Goal: Check status: Check status

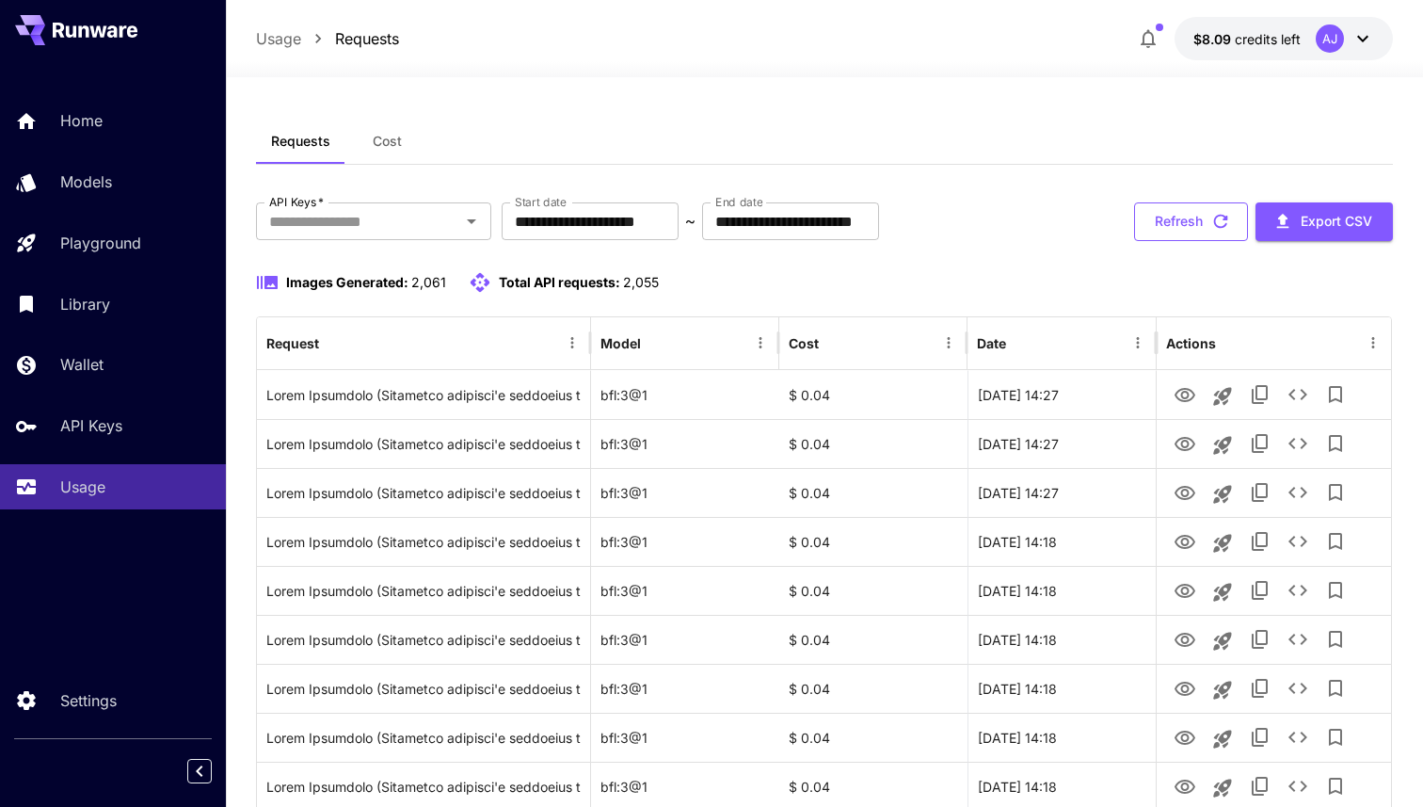
click at [1211, 214] on icon "button" at bounding box center [1221, 221] width 21 height 21
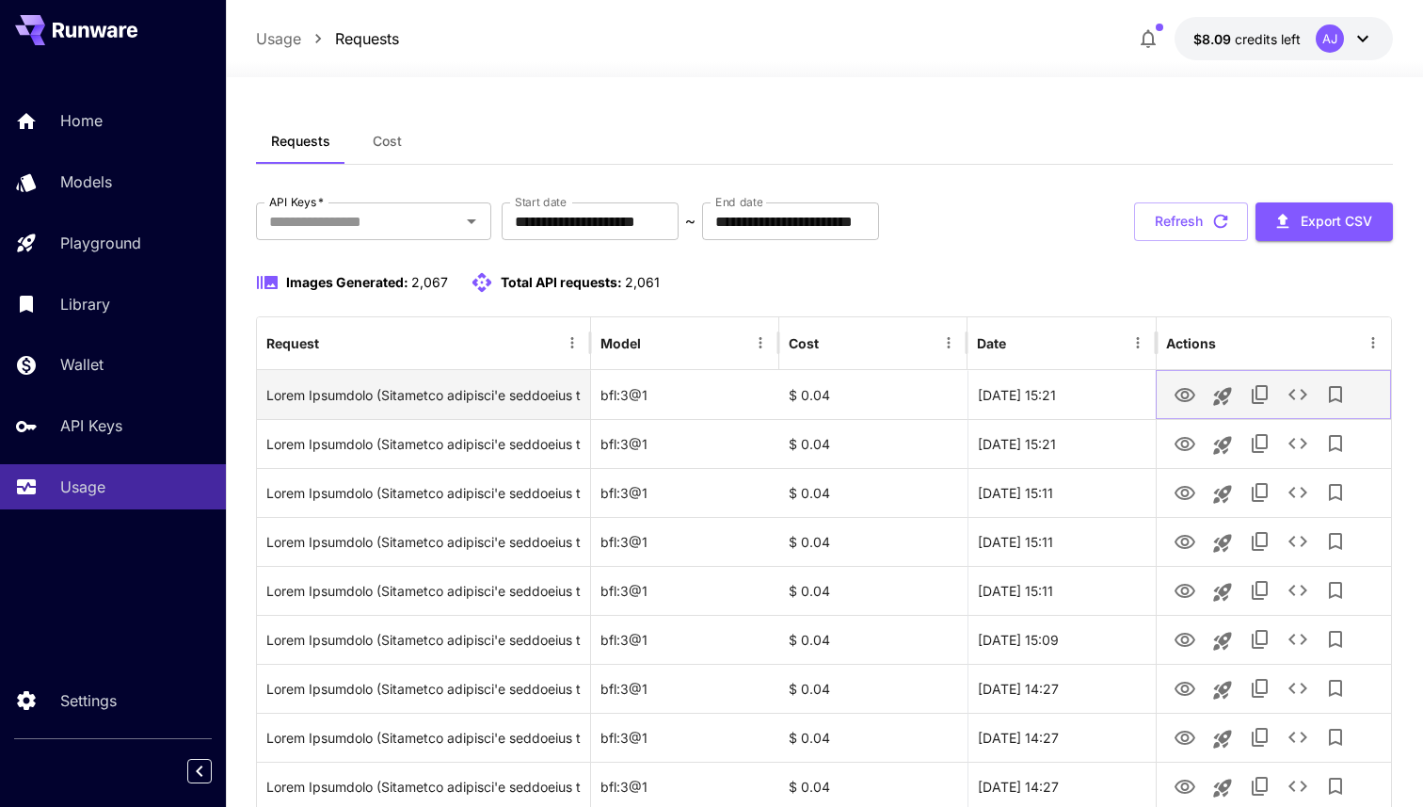
click at [1195, 395] on icon "View Image" at bounding box center [1185, 395] width 21 height 14
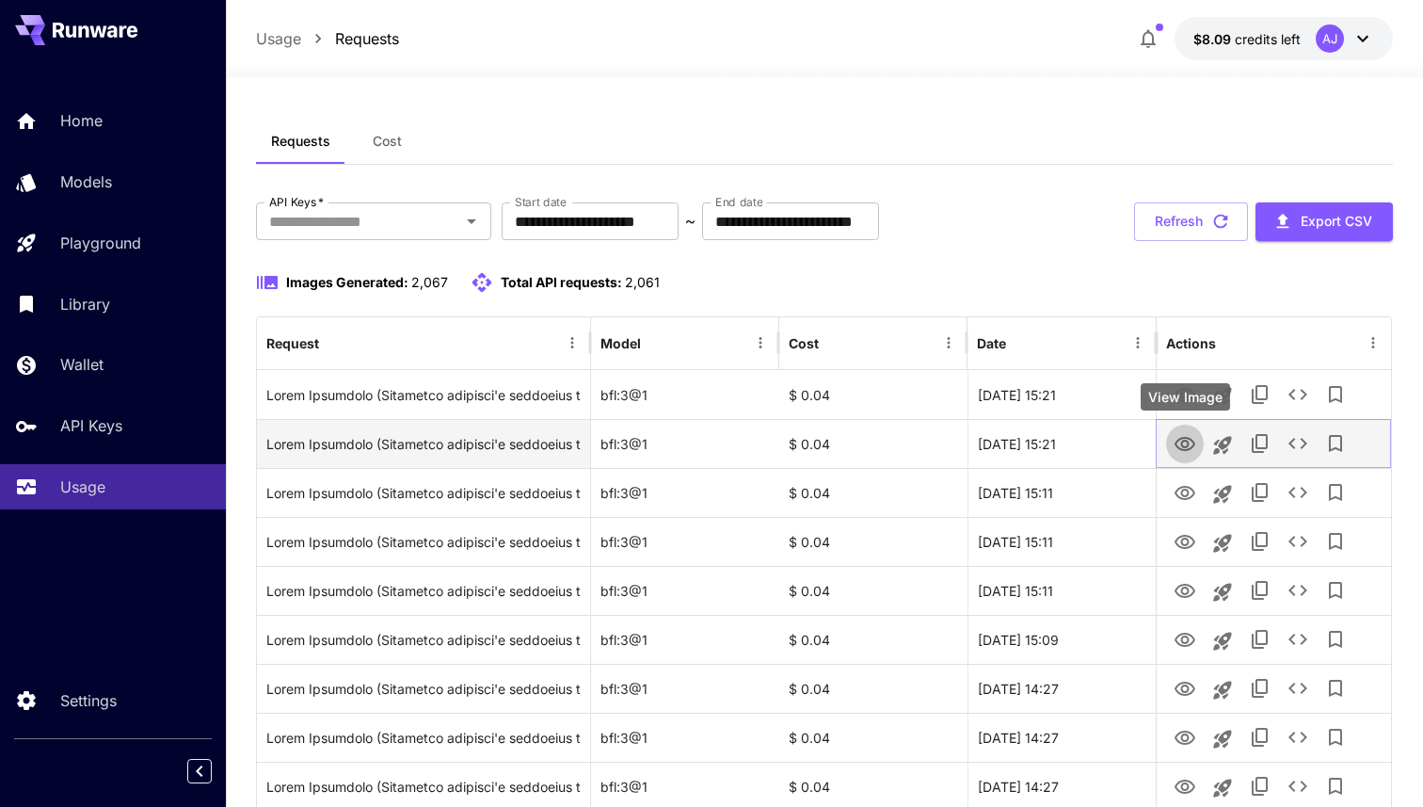
click at [1181, 431] on link "View Image" at bounding box center [1185, 443] width 23 height 24
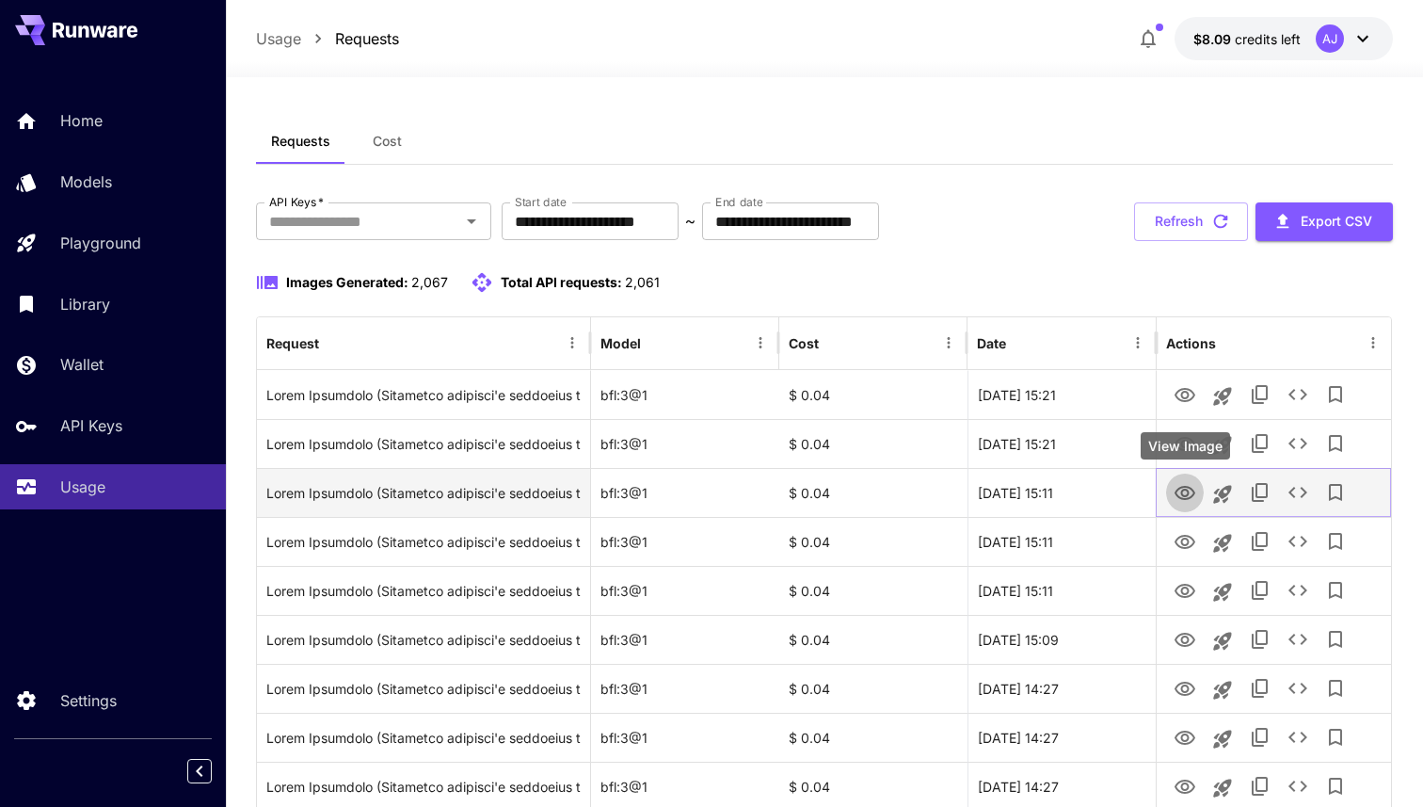
click at [1190, 491] on icon "View Image" at bounding box center [1185, 493] width 23 height 23
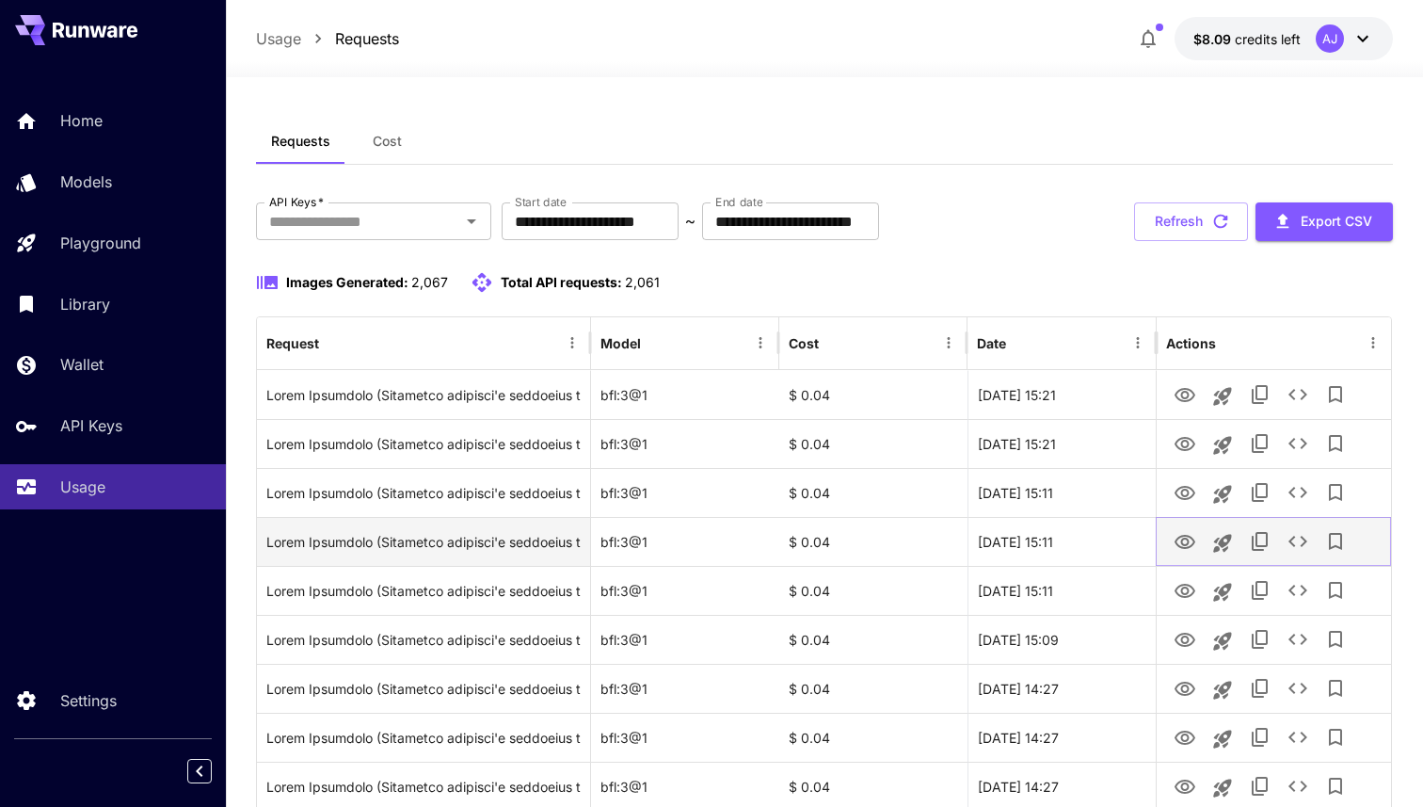
click at [1187, 538] on icon "View Image" at bounding box center [1185, 542] width 23 height 23
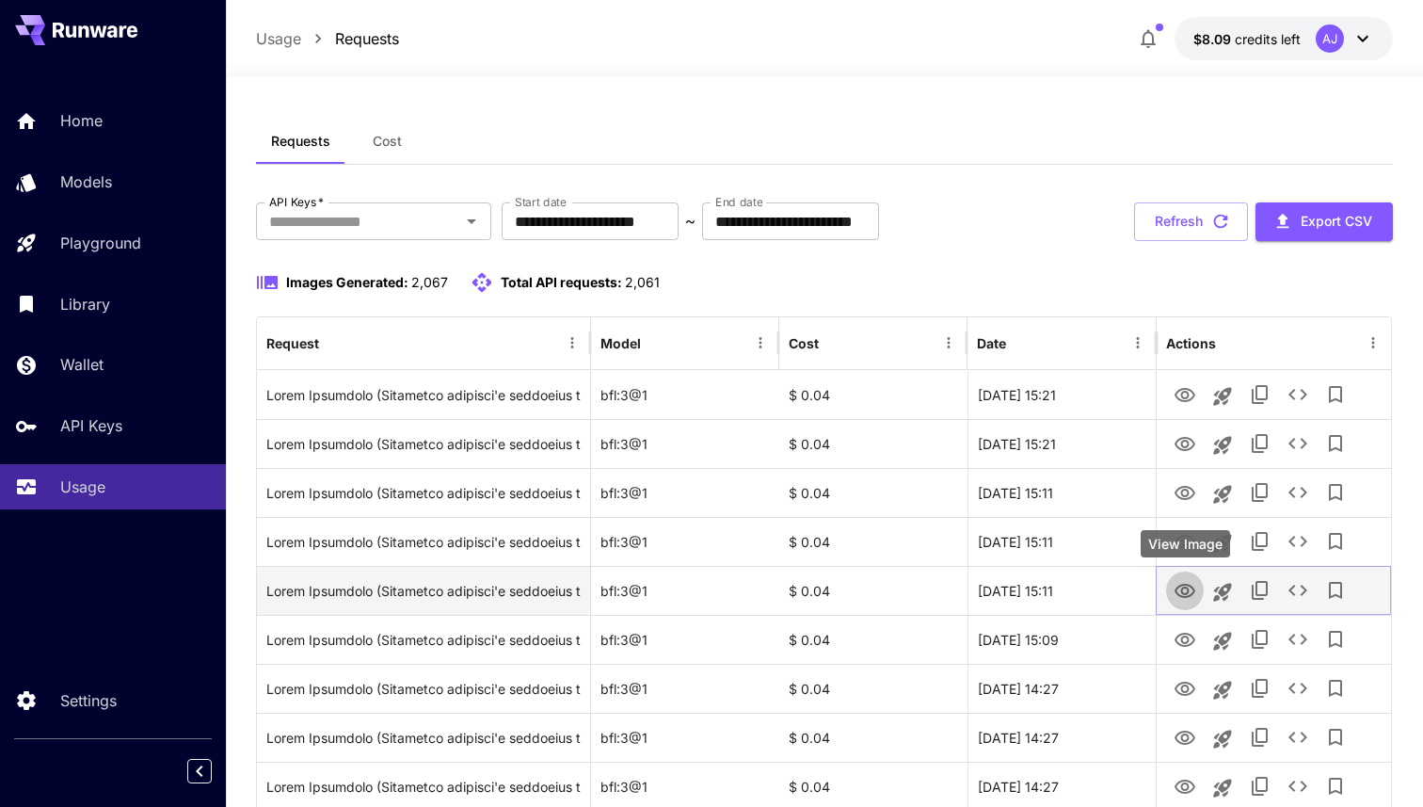
click at [1178, 592] on icon "View Image" at bounding box center [1185, 591] width 23 height 23
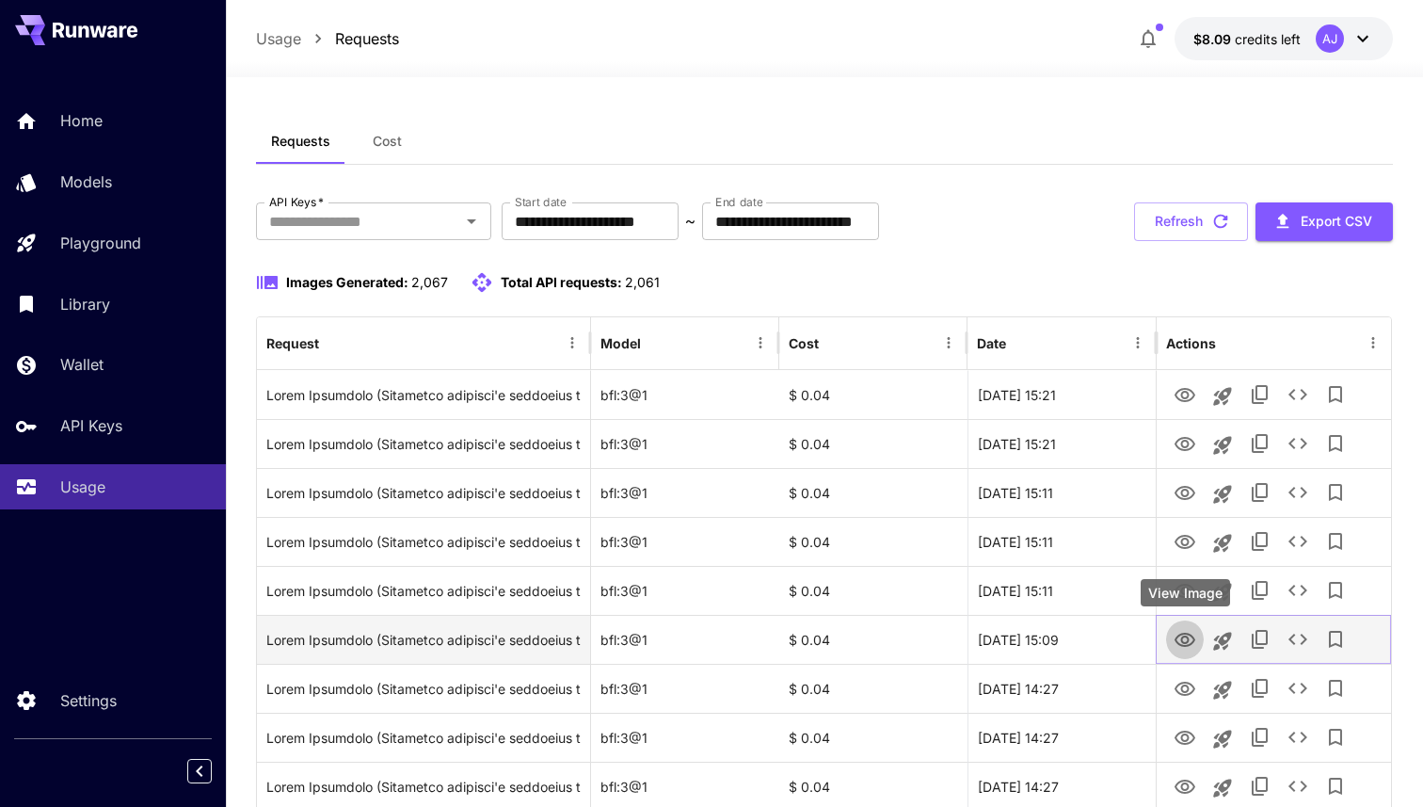
click at [1179, 642] on icon "View Image" at bounding box center [1185, 640] width 21 height 14
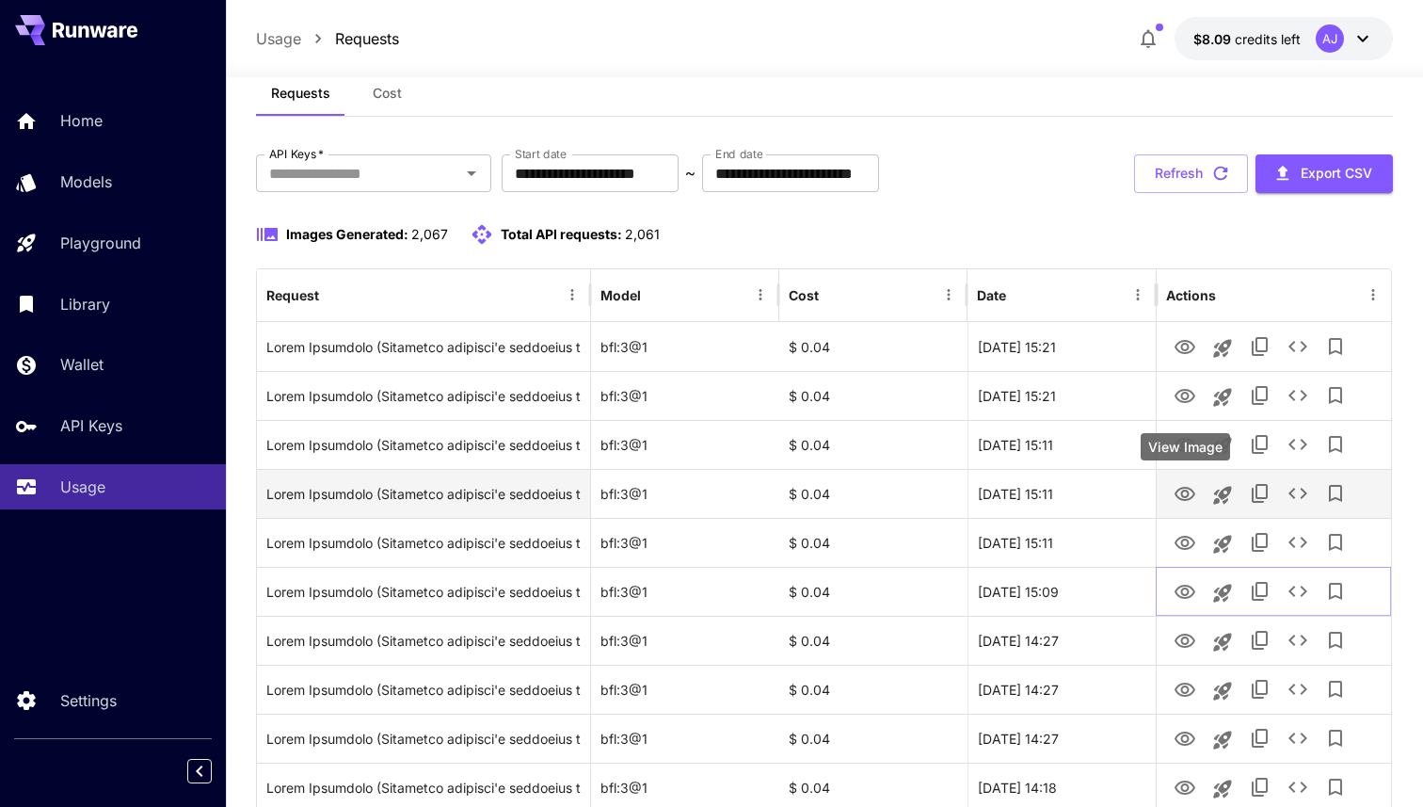
scroll to position [49, 0]
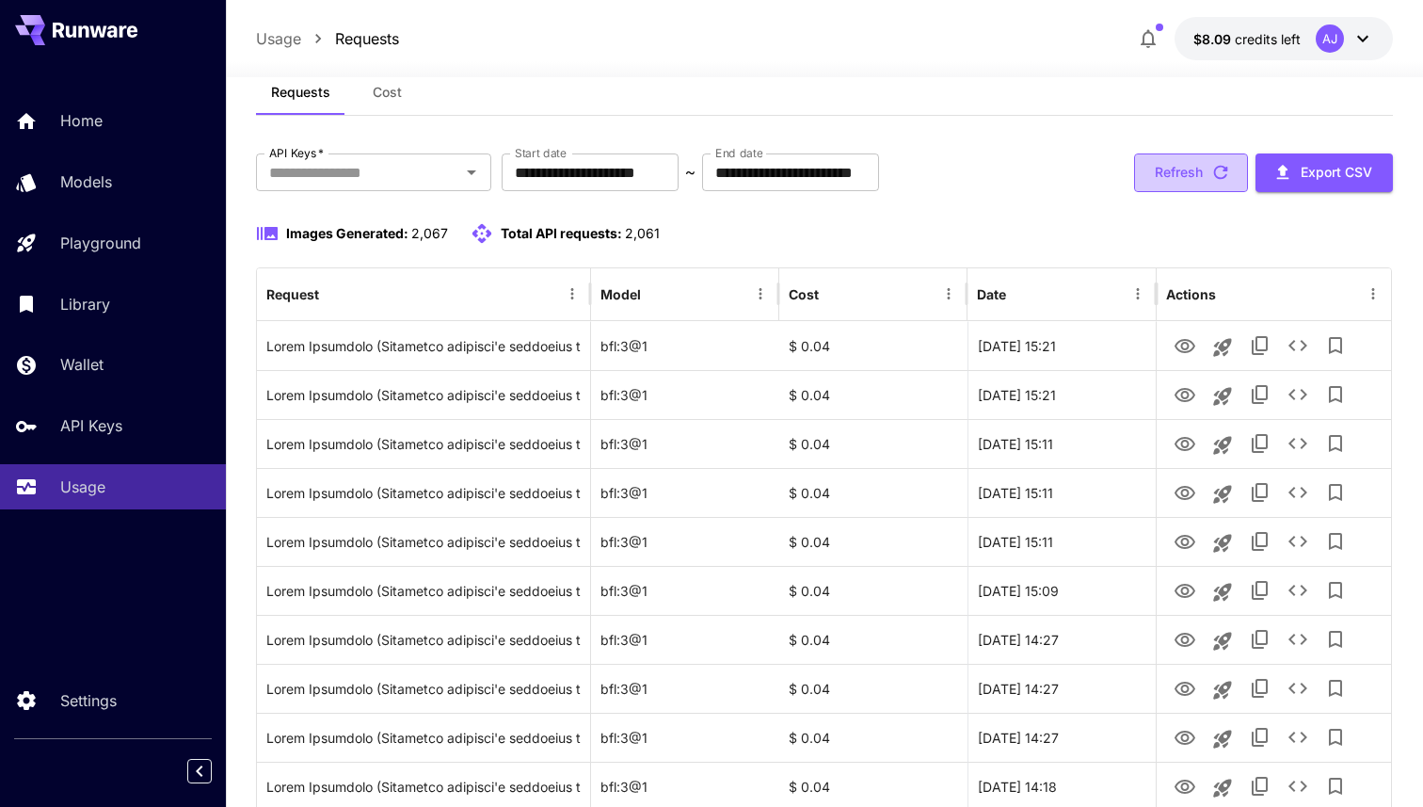
click at [1215, 173] on icon "button" at bounding box center [1221, 172] width 21 height 21
click at [1197, 158] on button "Refresh" at bounding box center [1191, 172] width 114 height 39
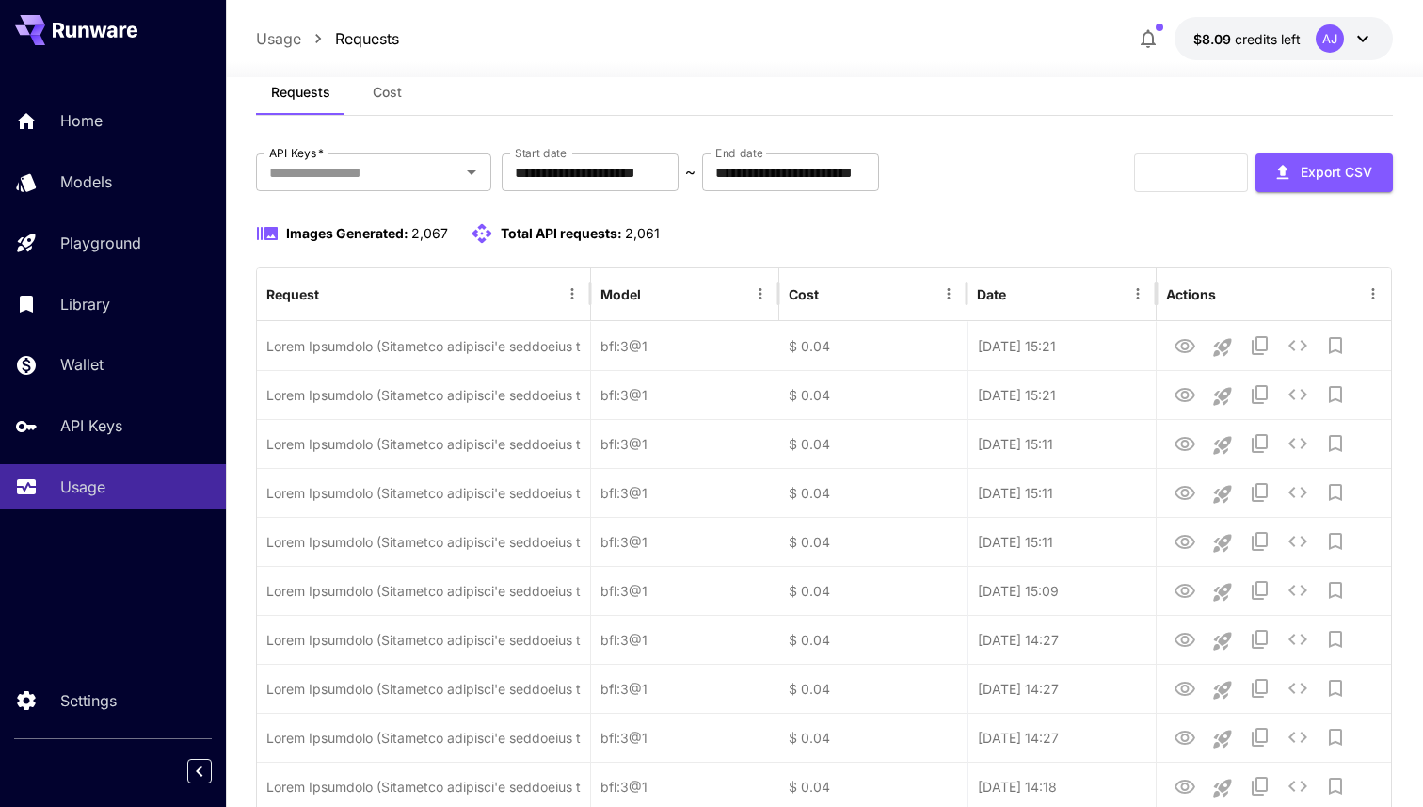
scroll to position [0, 0]
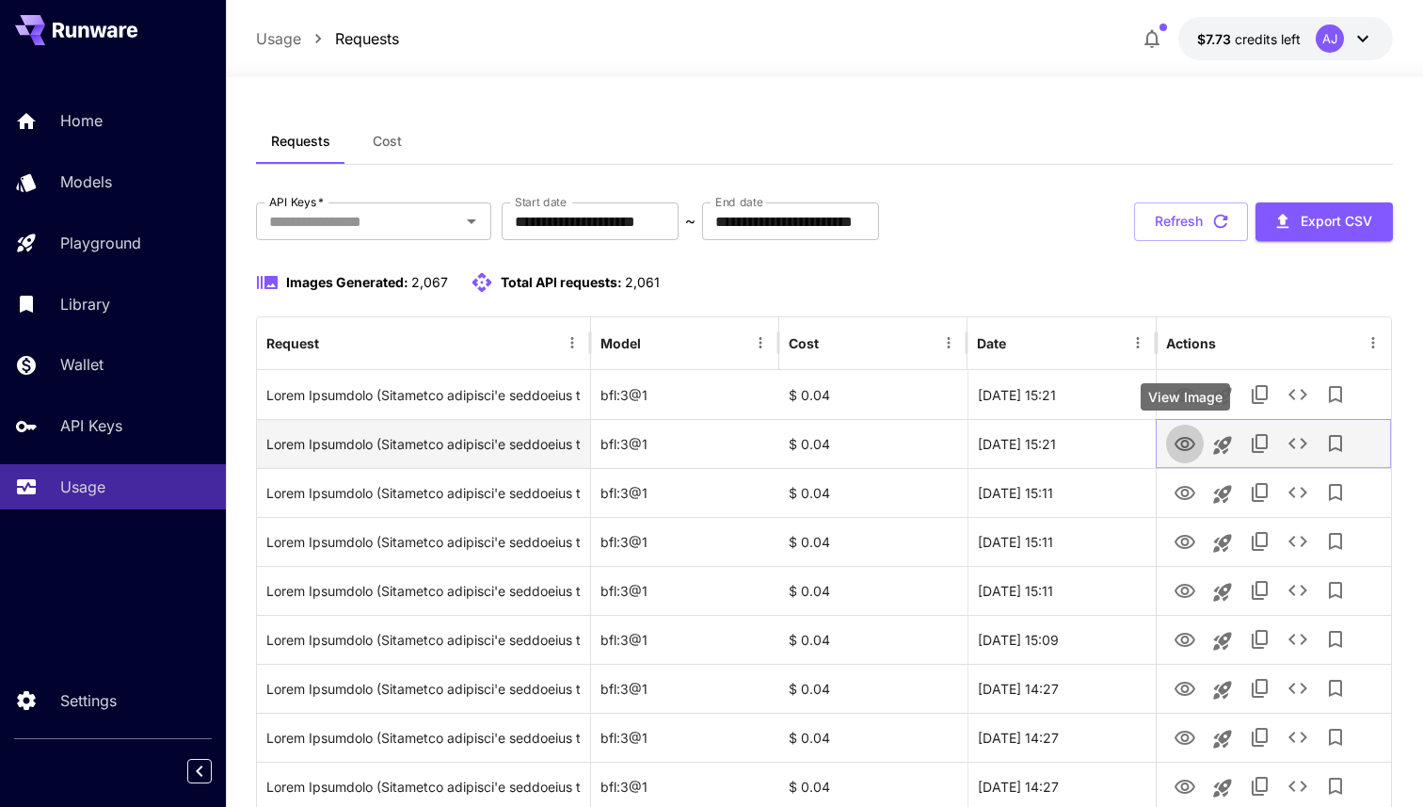
click at [1183, 443] on icon "View Image" at bounding box center [1185, 444] width 23 height 23
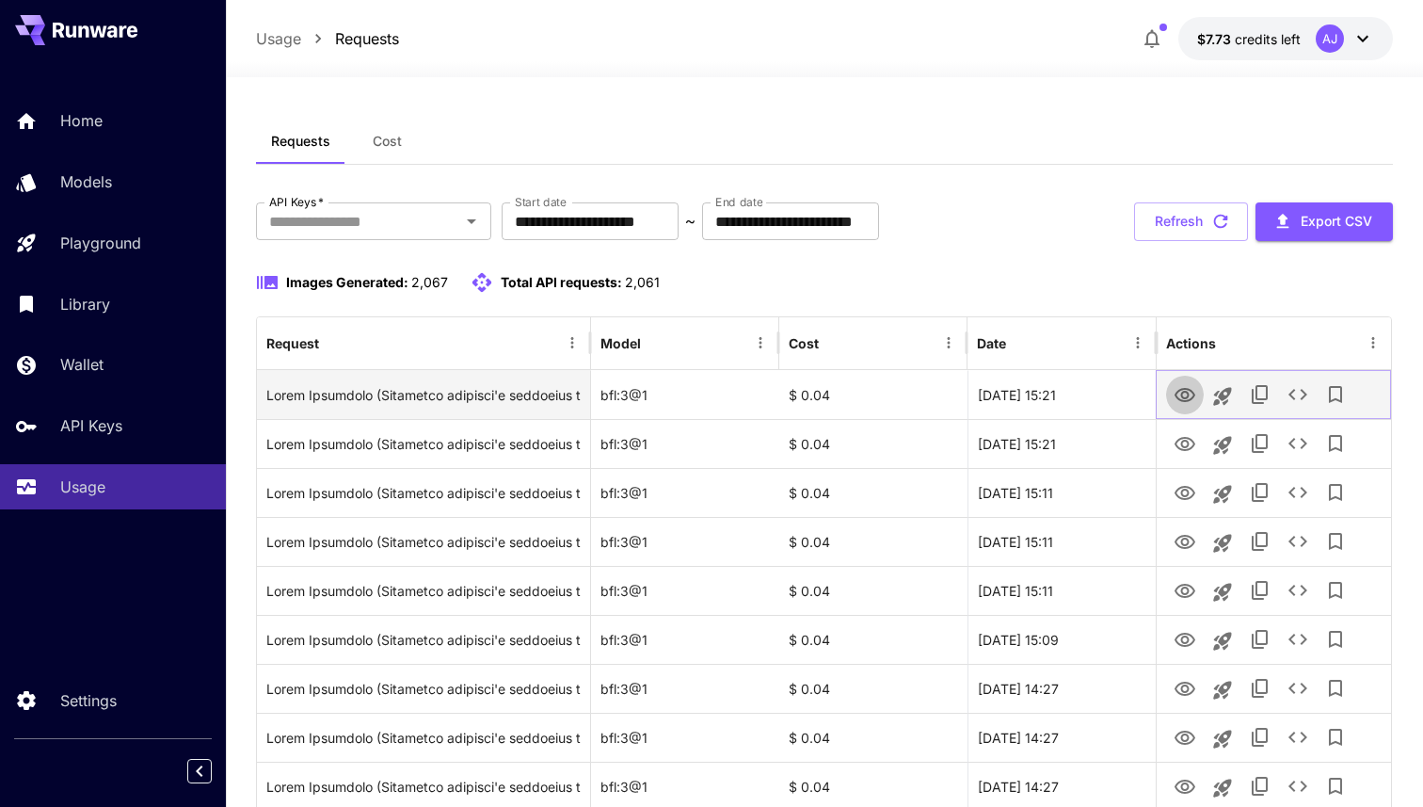
click at [1189, 391] on icon "View Image" at bounding box center [1185, 395] width 23 height 23
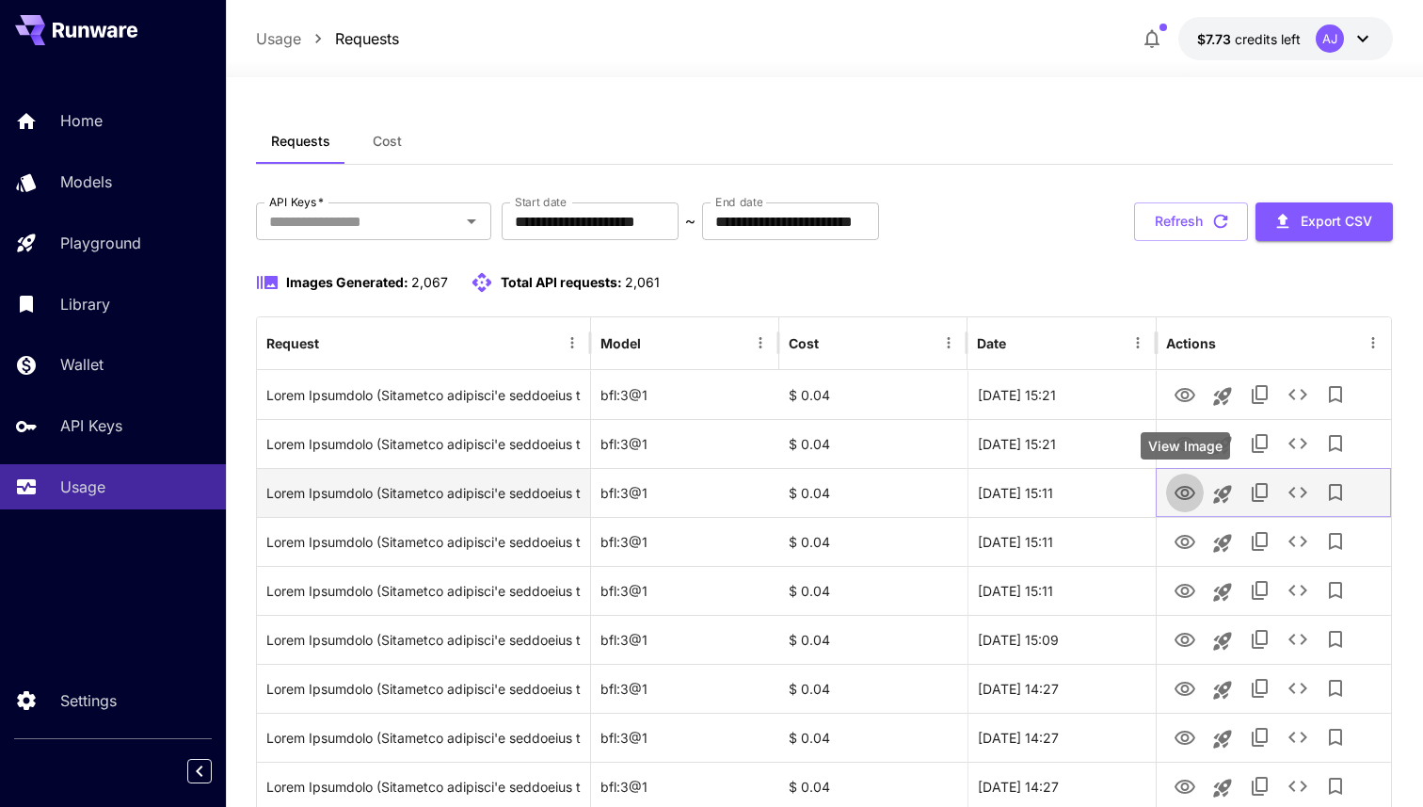
click at [1189, 492] on icon "View Image" at bounding box center [1185, 493] width 21 height 14
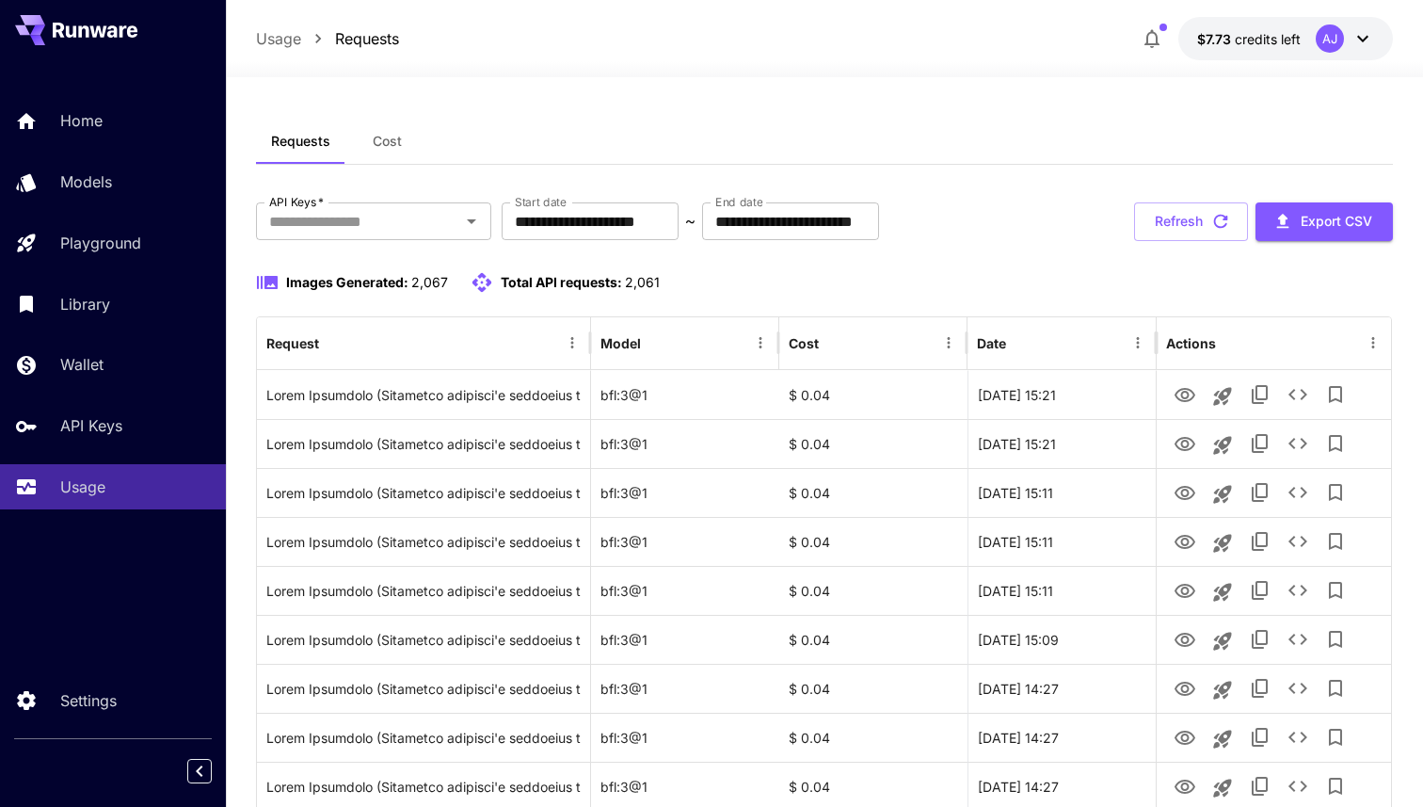
click at [1195, 220] on button "Refresh" at bounding box center [1191, 221] width 114 height 39
click at [1218, 228] on icon "button" at bounding box center [1221, 221] width 21 height 21
click at [739, 130] on div "Requests Cost" at bounding box center [824, 142] width 1137 height 46
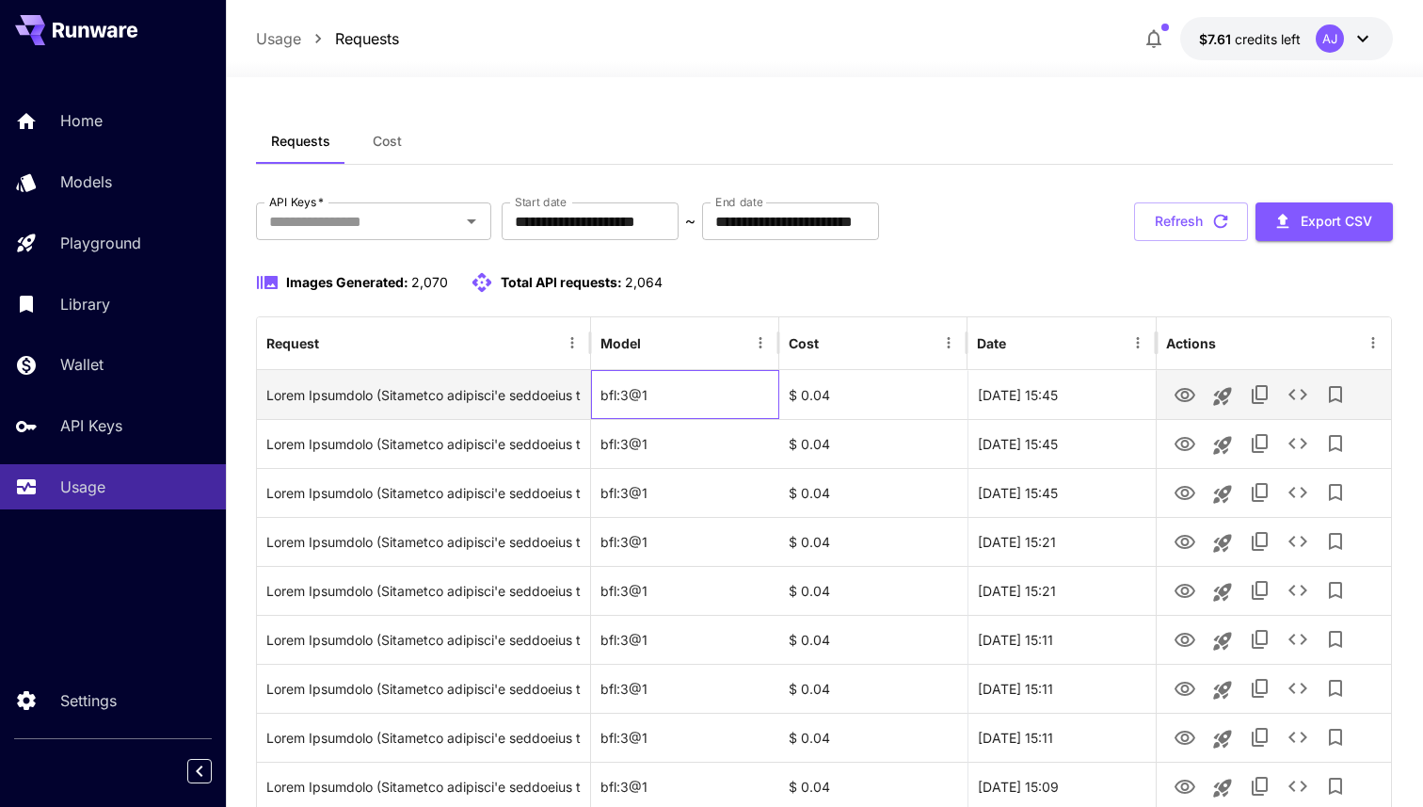
click at [609, 383] on div "bfl:3@1" at bounding box center [685, 394] width 188 height 49
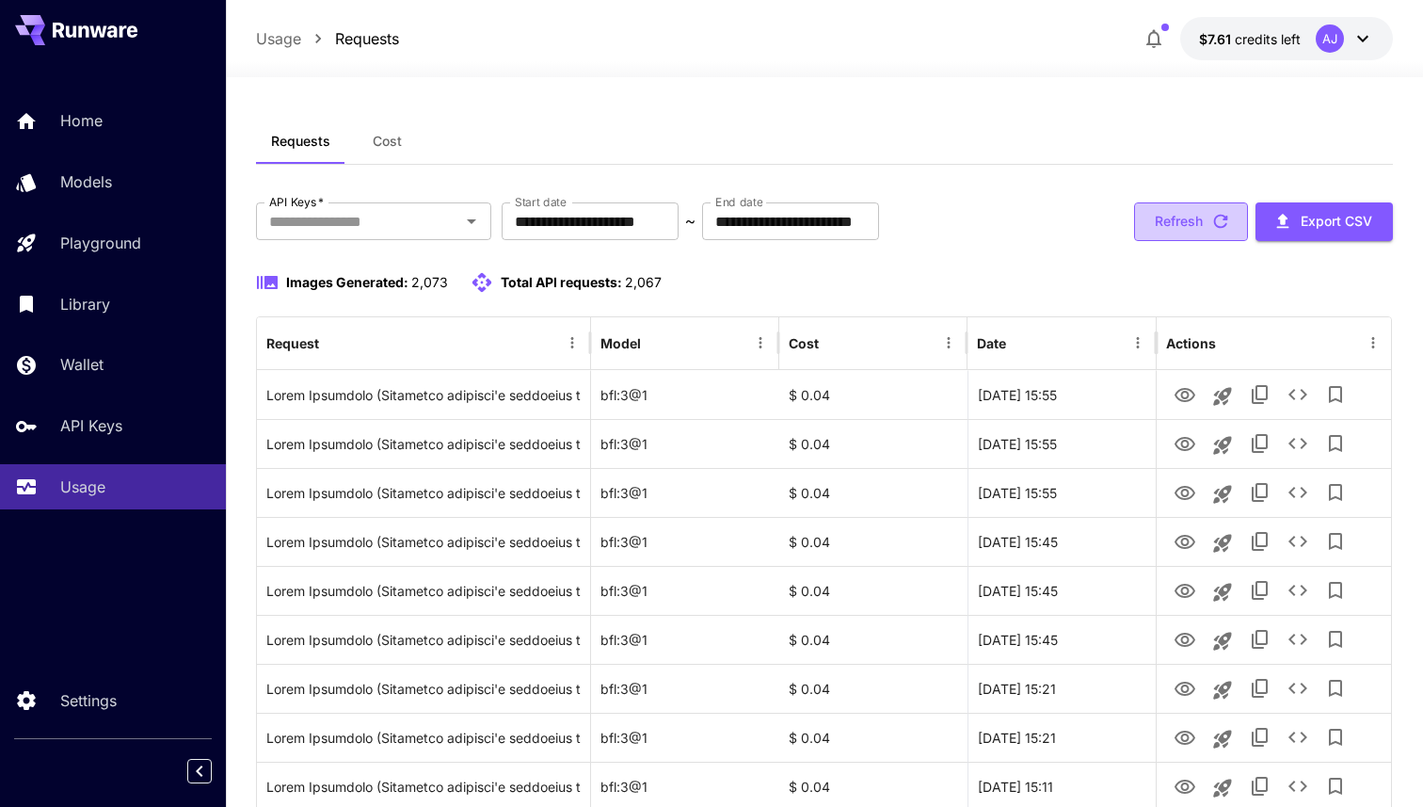
click at [1207, 225] on button "Refresh" at bounding box center [1191, 221] width 114 height 39
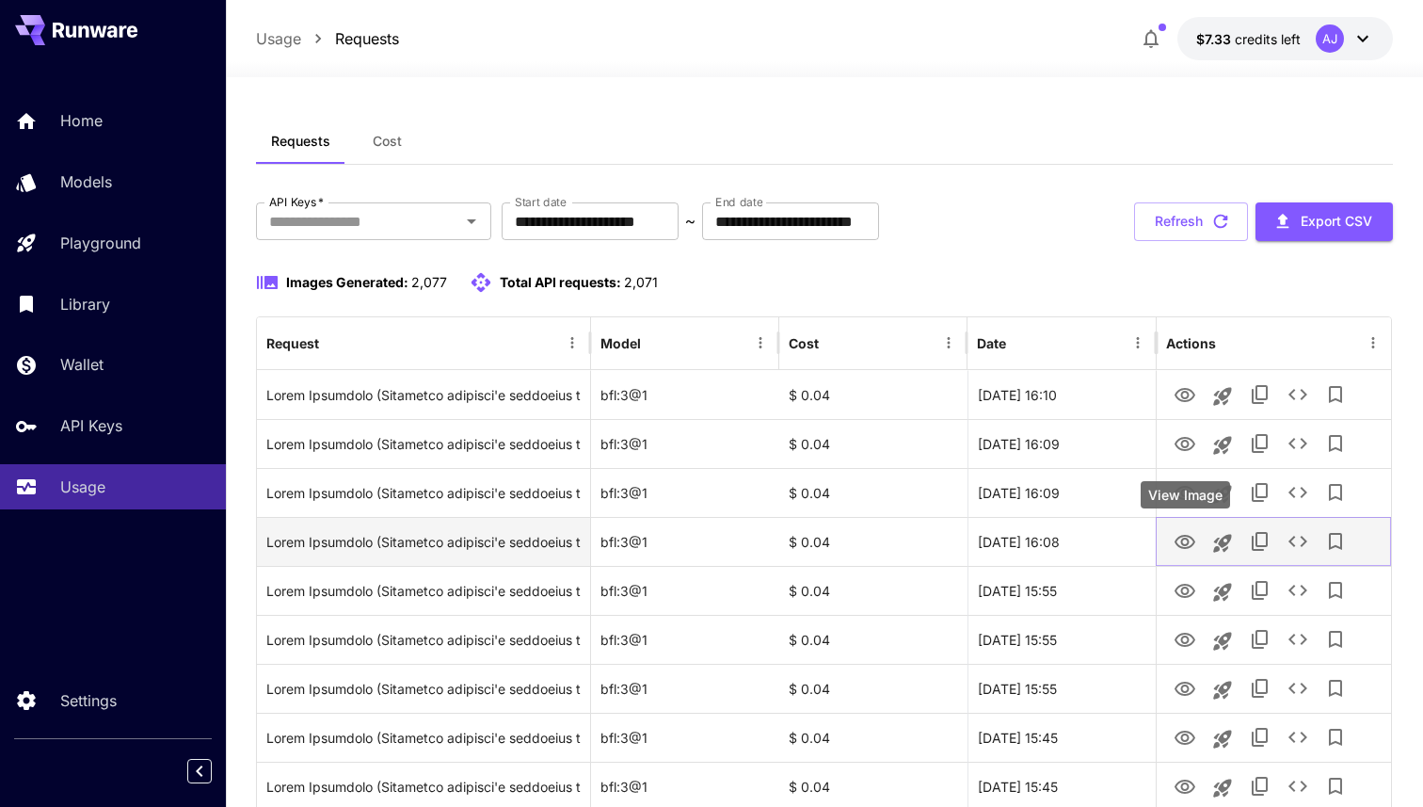
click at [1196, 536] on icon "View Image" at bounding box center [1185, 542] width 23 height 23
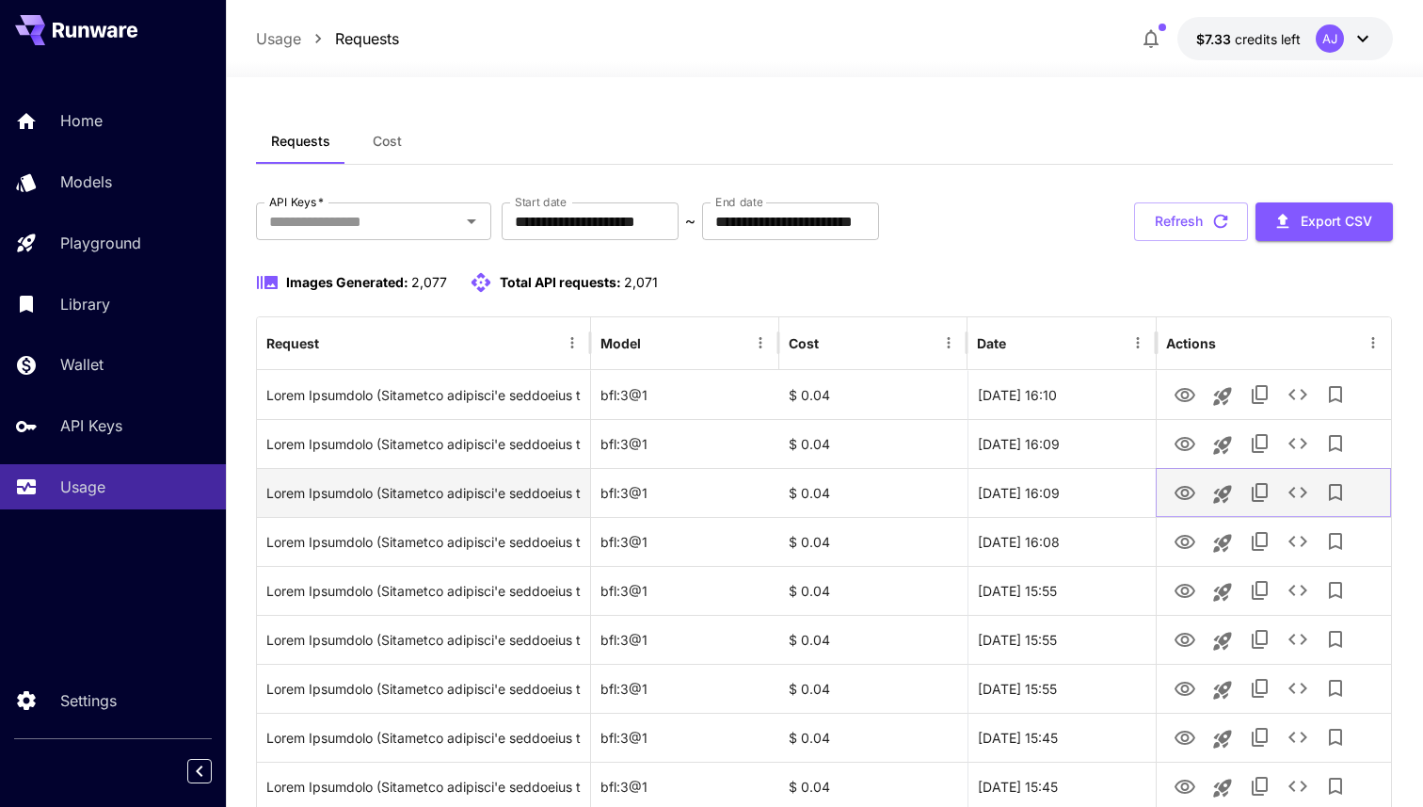
click at [1194, 498] on icon "View Image" at bounding box center [1185, 493] width 23 height 23
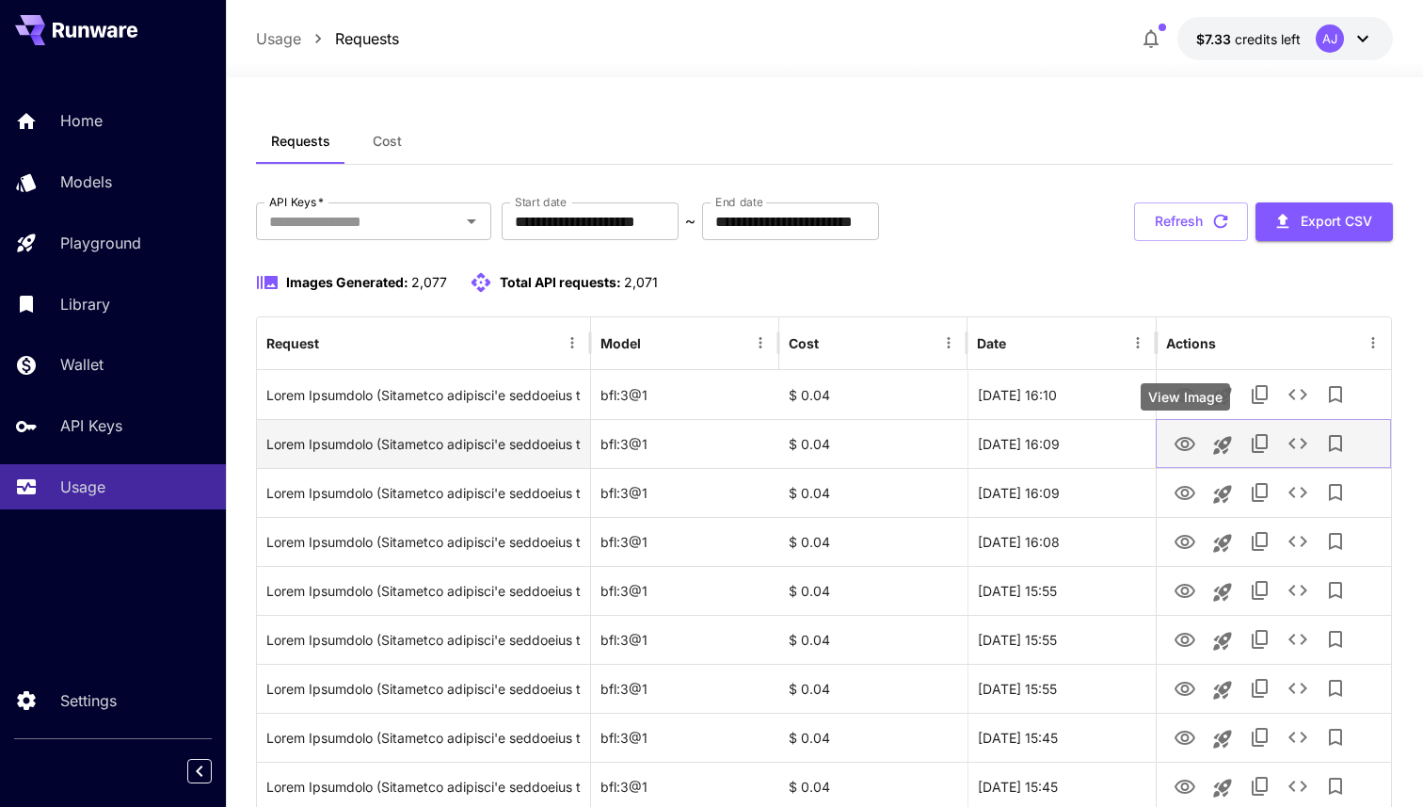
click at [1198, 450] on button "View Image" at bounding box center [1185, 443] width 38 height 39
click at [1181, 425] on button "View Image" at bounding box center [1185, 443] width 38 height 39
click at [1184, 442] on icon "View Image" at bounding box center [1185, 444] width 23 height 23
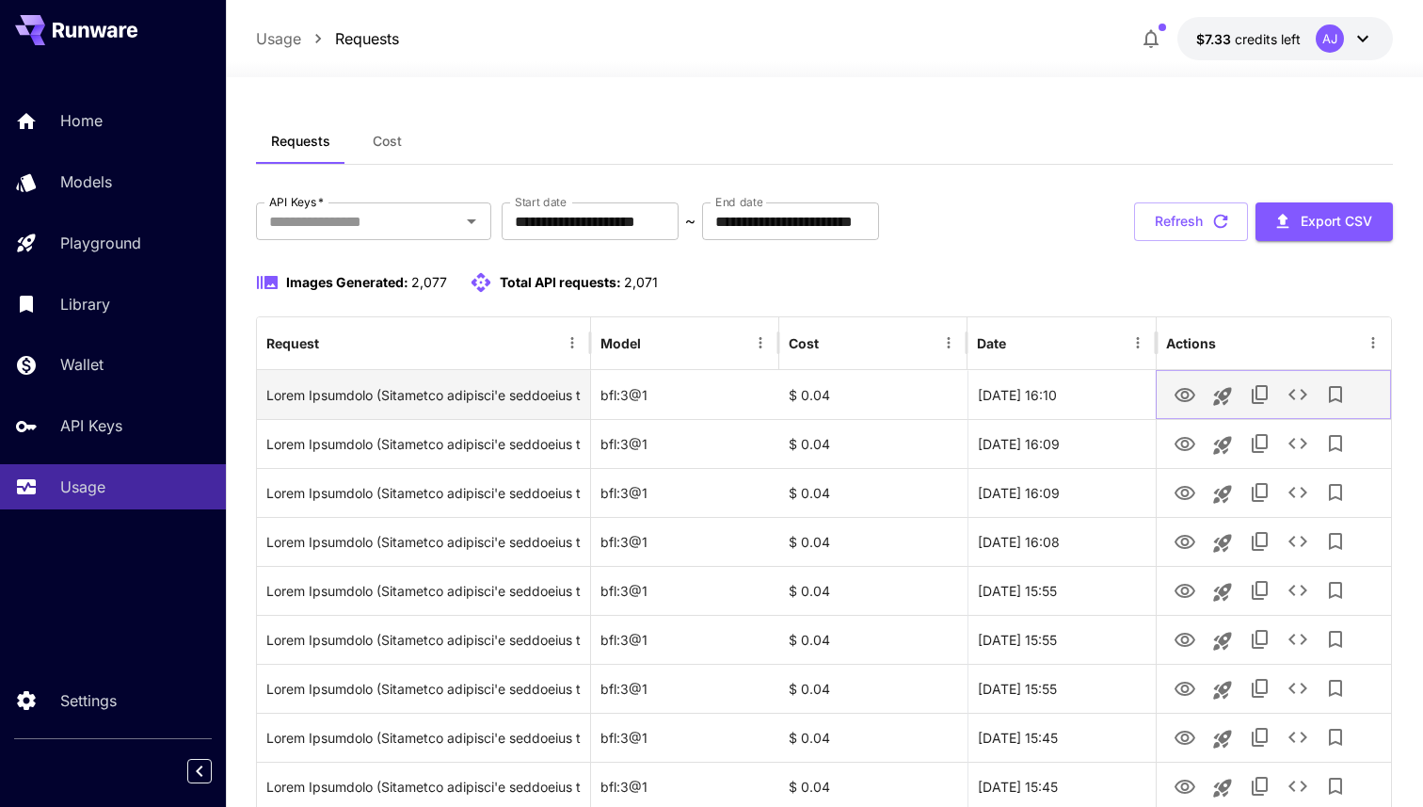
click at [1181, 400] on icon "View Image" at bounding box center [1185, 395] width 21 height 14
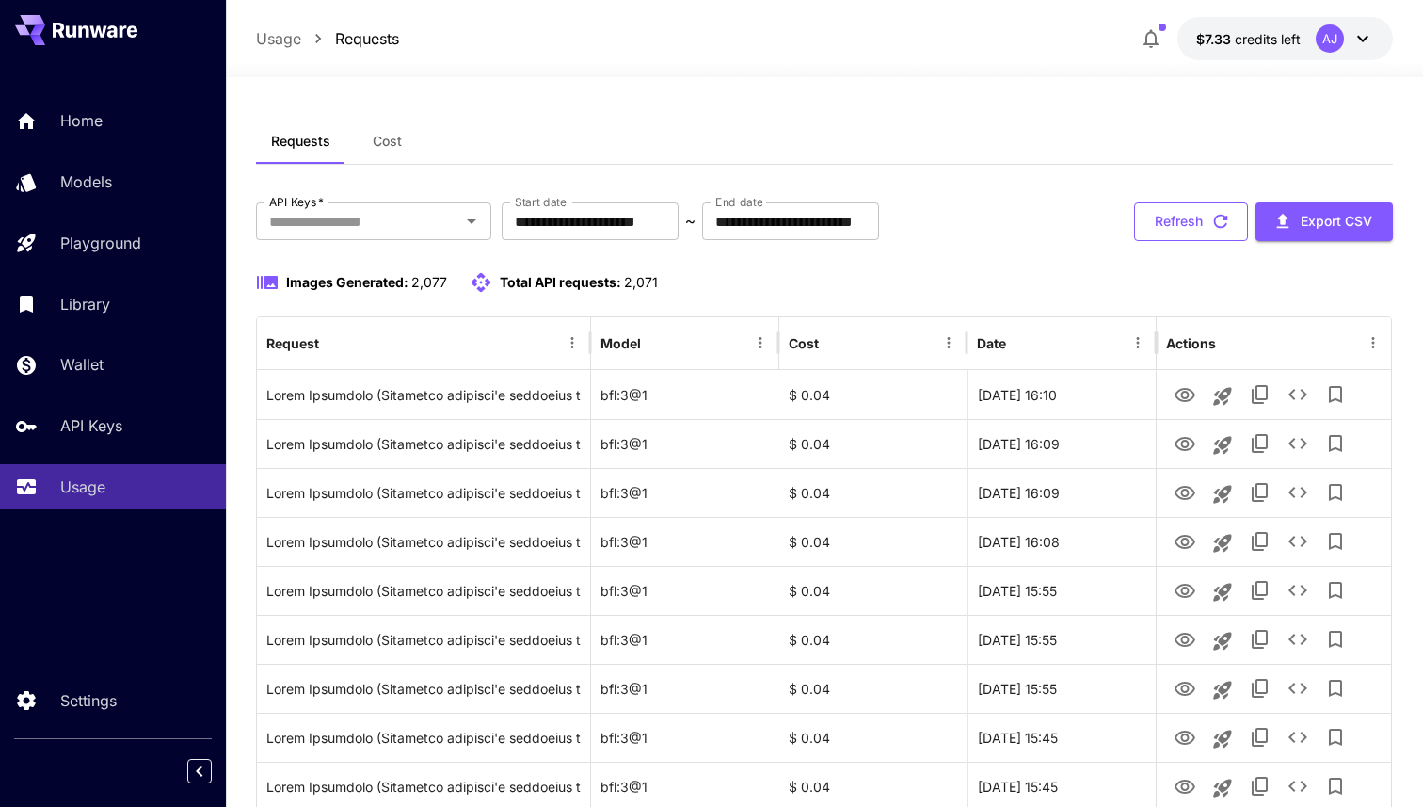
click at [1220, 217] on icon "button" at bounding box center [1221, 221] width 21 height 21
click at [1206, 233] on button "Refresh" at bounding box center [1191, 221] width 114 height 39
click at [1159, 51] on button "button" at bounding box center [1152, 39] width 38 height 38
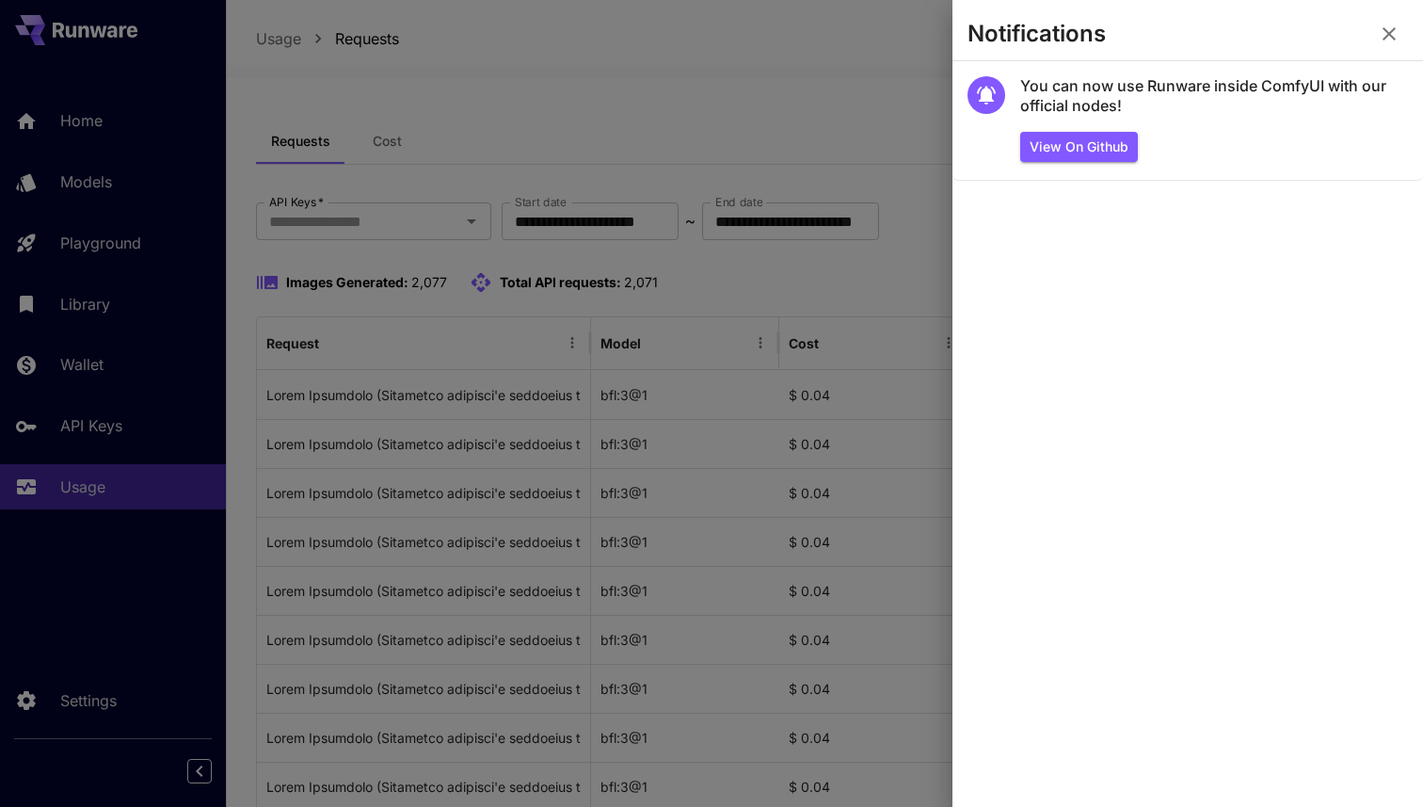
click at [1405, 36] on button "button" at bounding box center [1390, 34] width 38 height 38
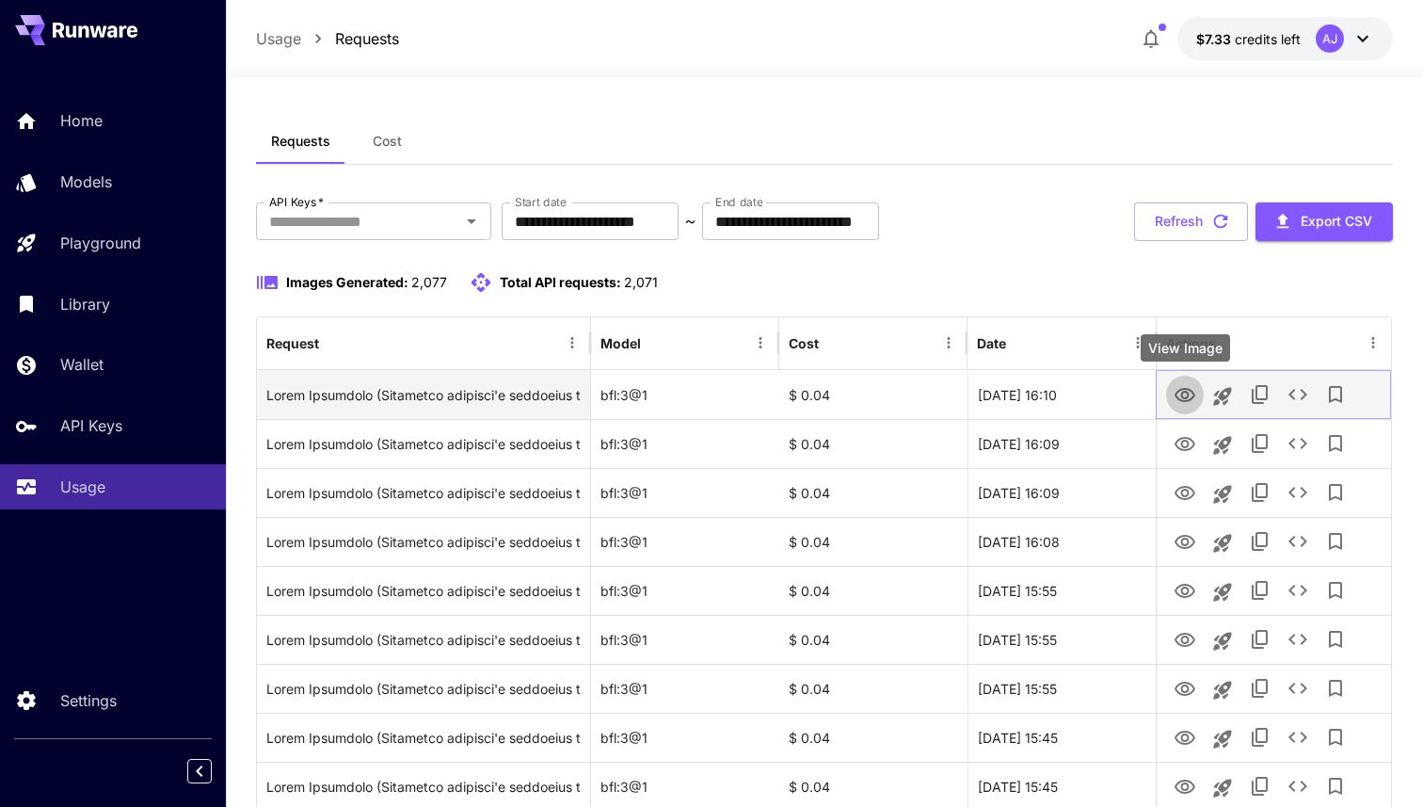
click at [1193, 392] on icon "View Image" at bounding box center [1185, 395] width 21 height 14
